Goal: Navigation & Orientation: Find specific page/section

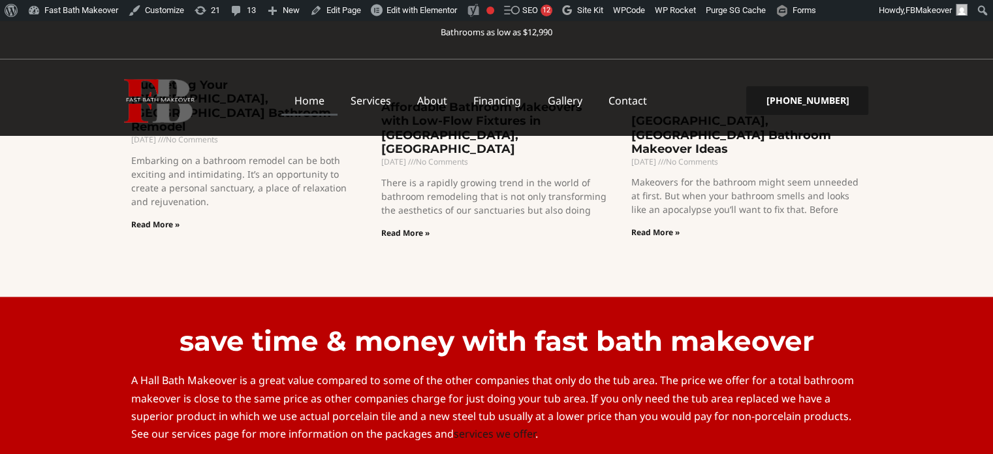
scroll to position [2567, 0]
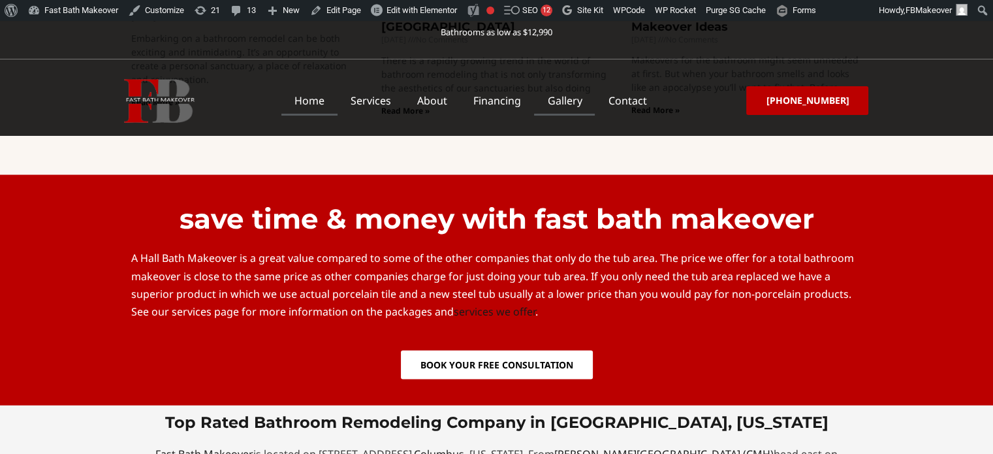
click at [569, 97] on link "Gallery" at bounding box center [564, 101] width 61 height 30
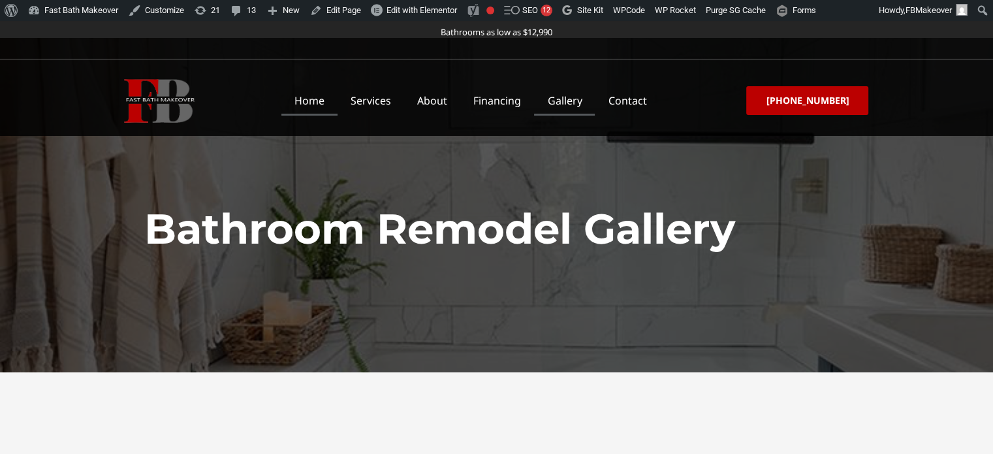
click at [337, 96] on link "Home" at bounding box center [309, 101] width 56 height 30
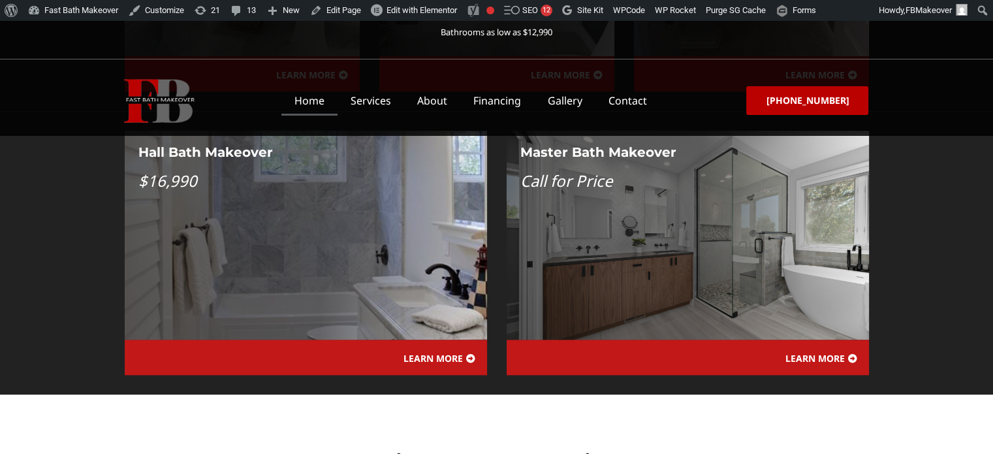
scroll to position [1740, 0]
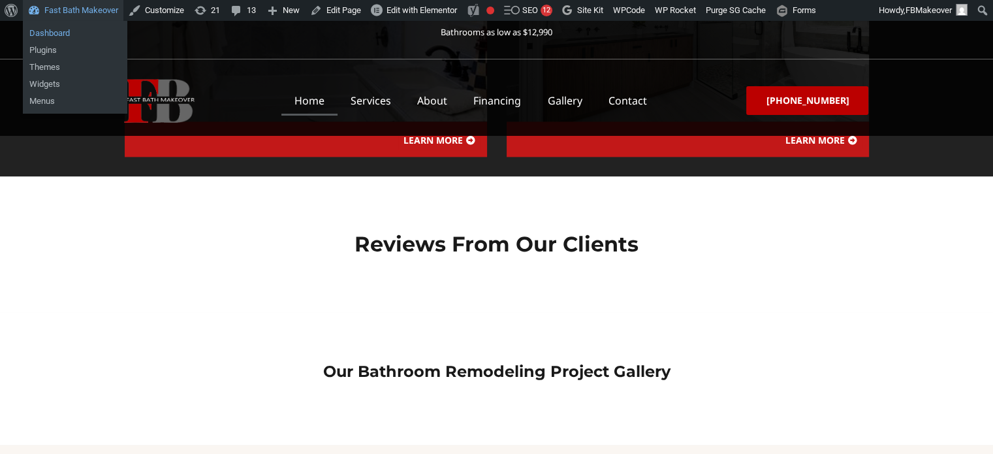
click at [39, 31] on link "Dashboard" at bounding box center [75, 33] width 104 height 17
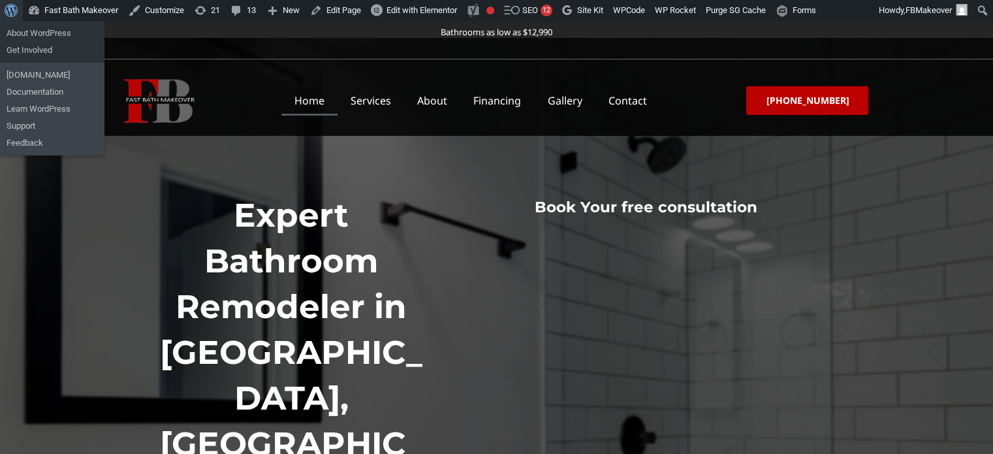
click at [10, 8] on span "Toolbar" at bounding box center [10, 9] width 10 height 18
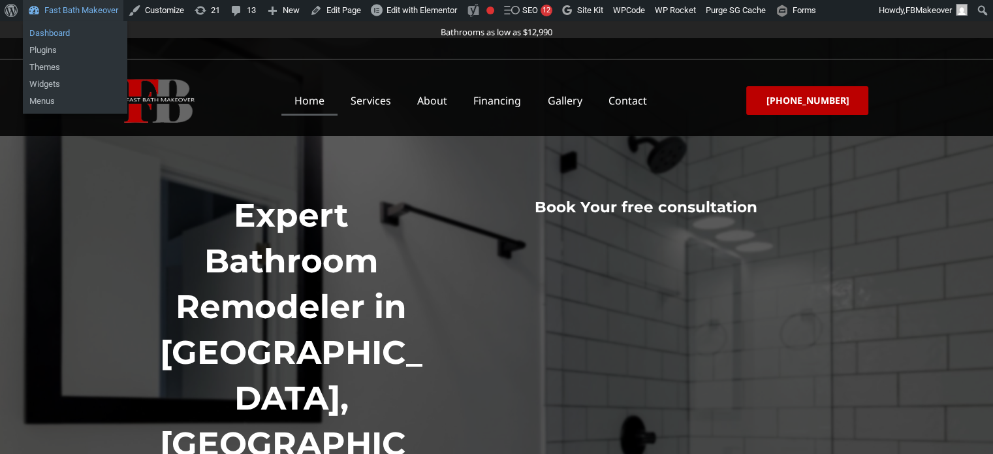
click at [39, 33] on link "Dashboard" at bounding box center [75, 33] width 104 height 17
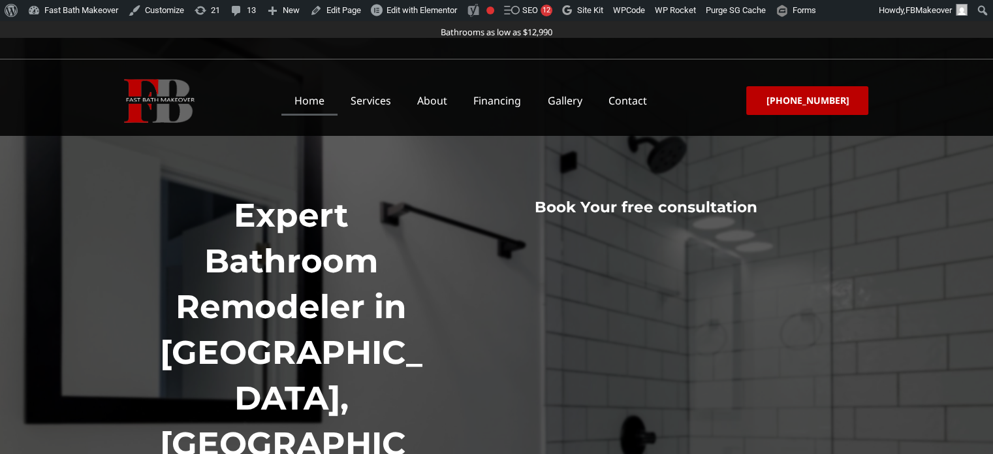
click at [429, 159] on div "Expert Bathroom Remodeler in [GEOGRAPHIC_DATA], [GEOGRAPHIC_DATA] Your go-to sp…" at bounding box center [497, 382] width 744 height 689
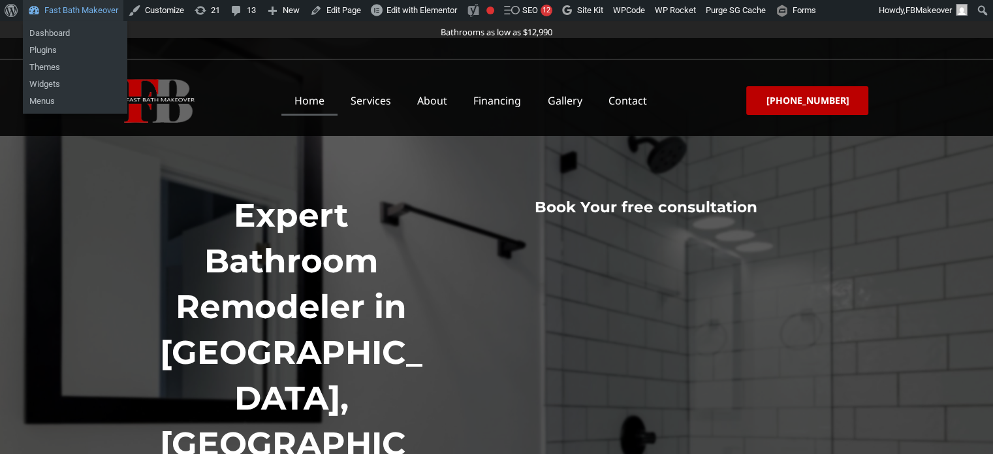
click at [34, 7] on link "Fast Bath Makeover" at bounding box center [73, 10] width 101 height 21
click at [69, 10] on link "Fast Bath Makeover" at bounding box center [73, 10] width 101 height 21
